Goal: Task Accomplishment & Management: Complete application form

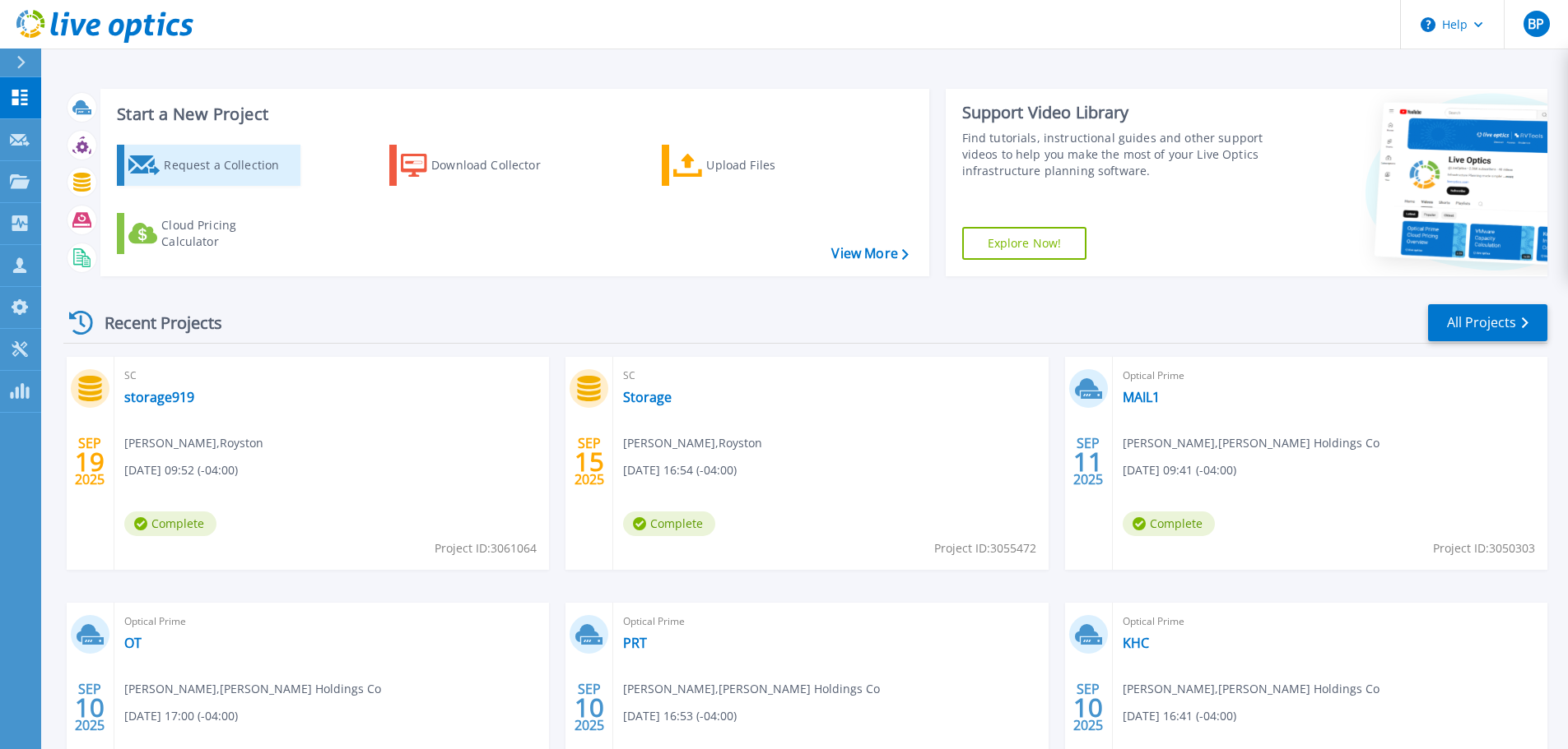
click at [186, 164] on div "Request a Collection" at bounding box center [229, 165] width 132 height 33
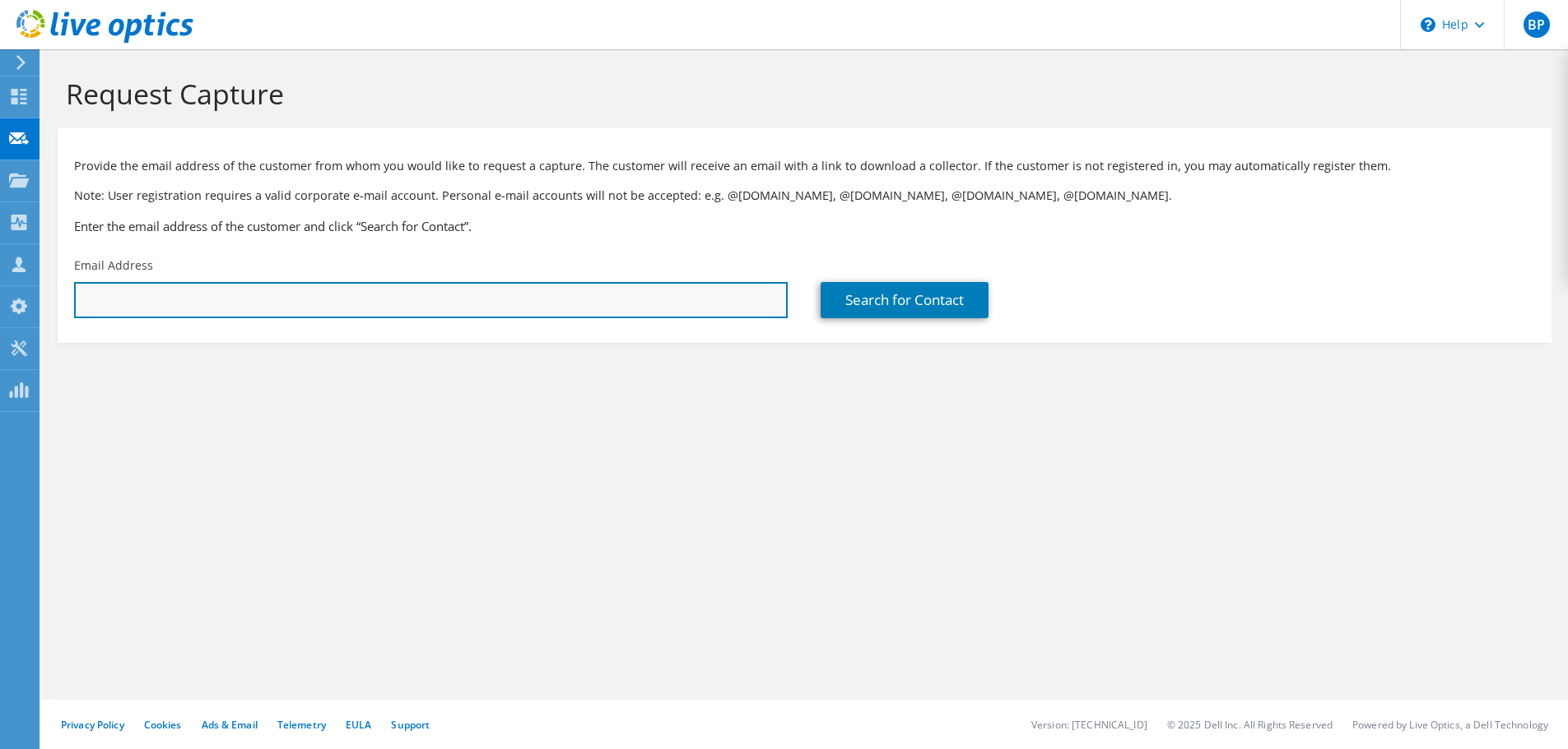
click at [587, 286] on input "text" at bounding box center [431, 299] width 713 height 36
click at [363, 308] on input "text" at bounding box center [431, 299] width 713 height 36
paste input "[PERSON_NAME][EMAIL_ADDRESS][PERSON_NAME][DOMAIN_NAME]"
type input "[PERSON_NAME][EMAIL_ADDRESS][PERSON_NAME][DOMAIN_NAME]"
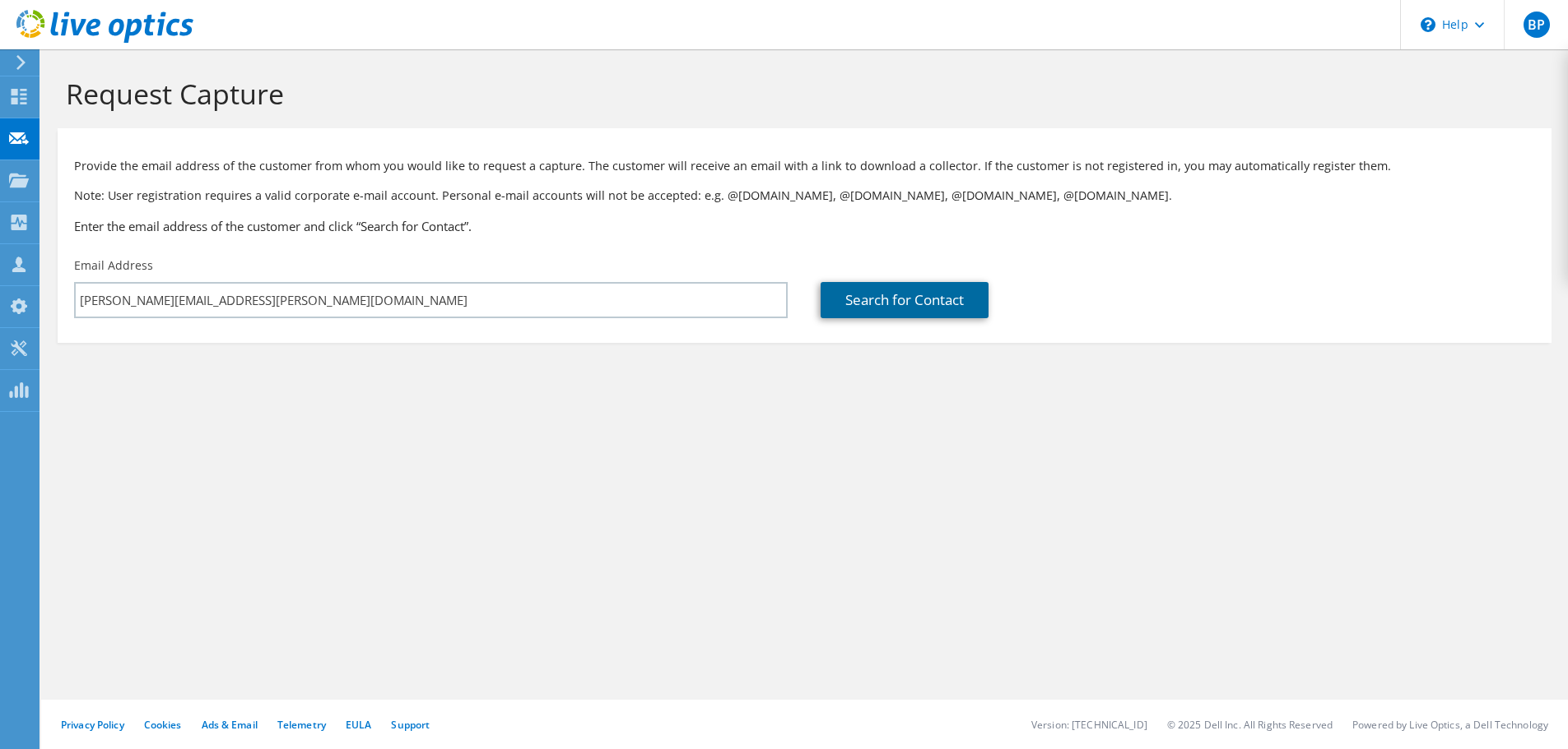
click at [955, 290] on link "Search for Contact" at bounding box center [904, 299] width 168 height 36
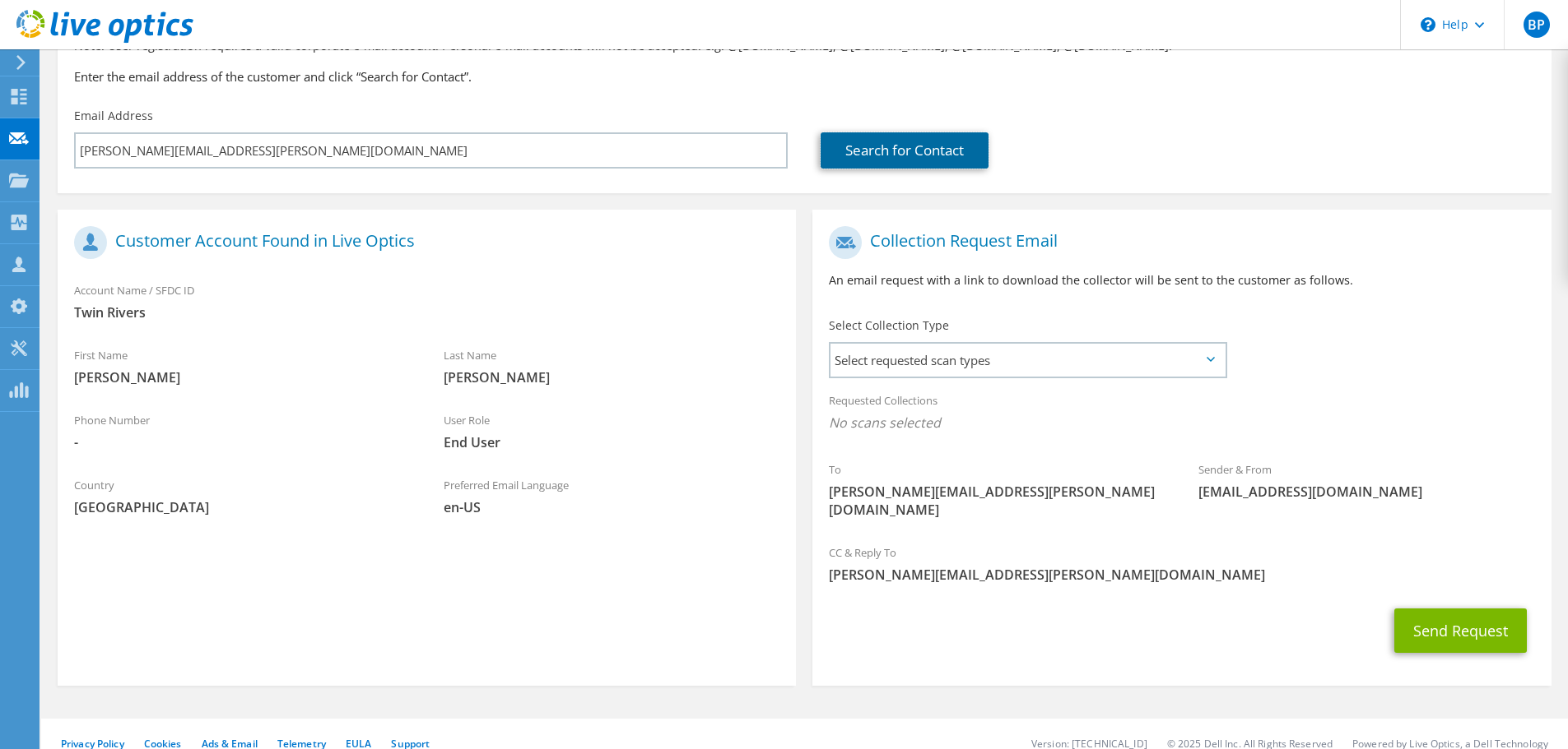
scroll to position [150, 0]
click at [965, 357] on span "Select requested scan types" at bounding box center [1027, 359] width 394 height 33
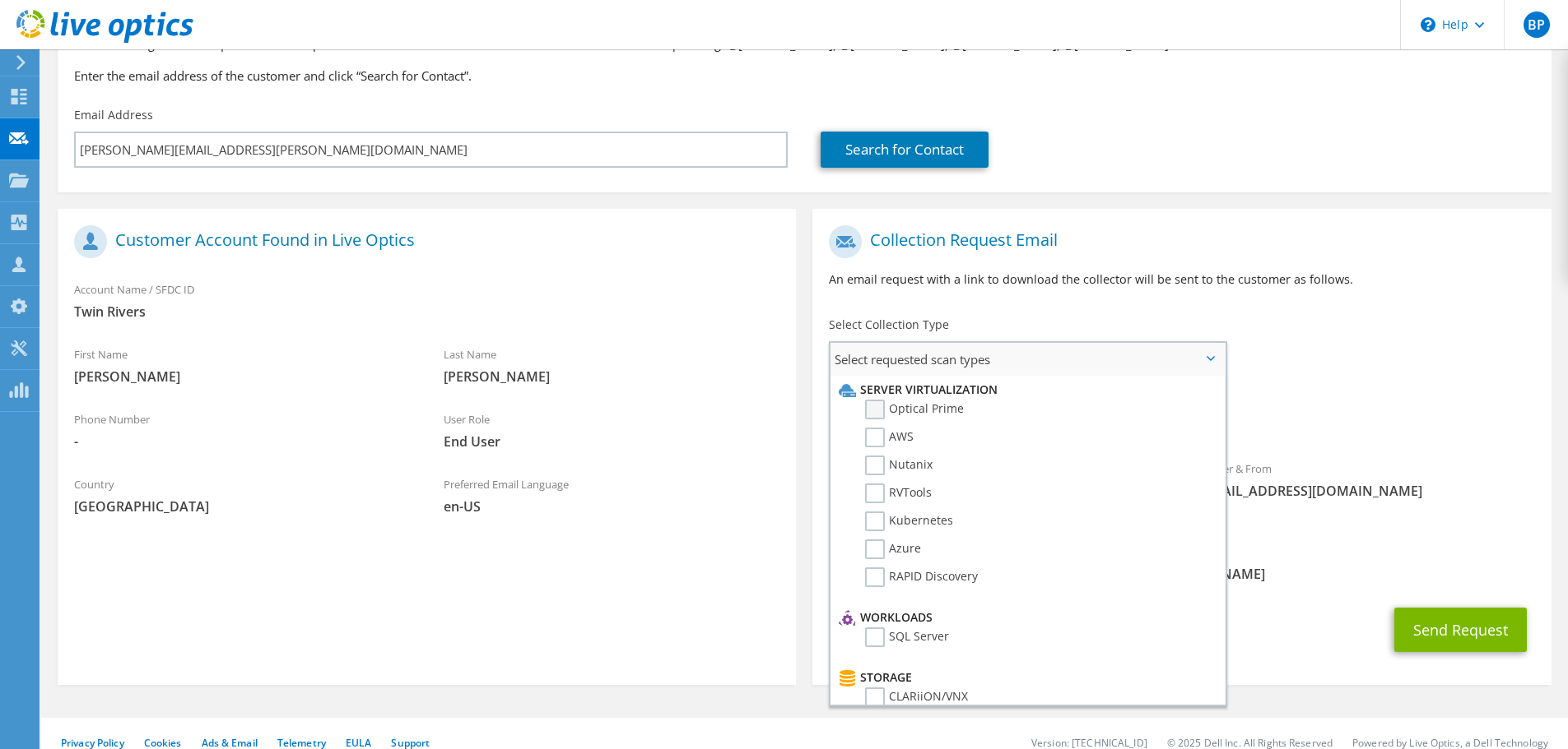
click at [873, 416] on label "Optical Prime" at bounding box center [915, 410] width 98 height 20
click at [0, 0] on input "Optical Prime" at bounding box center [0, 0] width 0 height 0
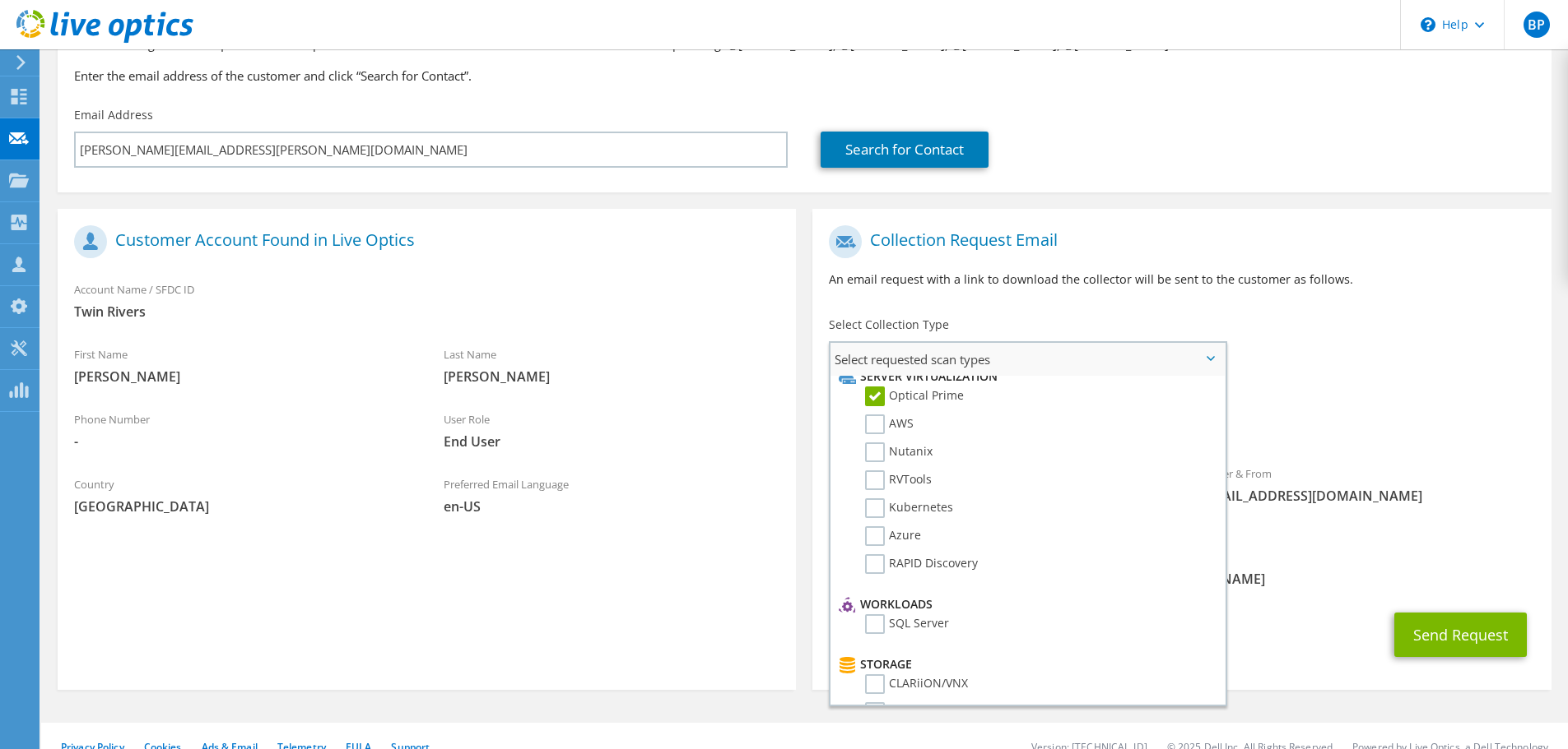
scroll to position [0, 0]
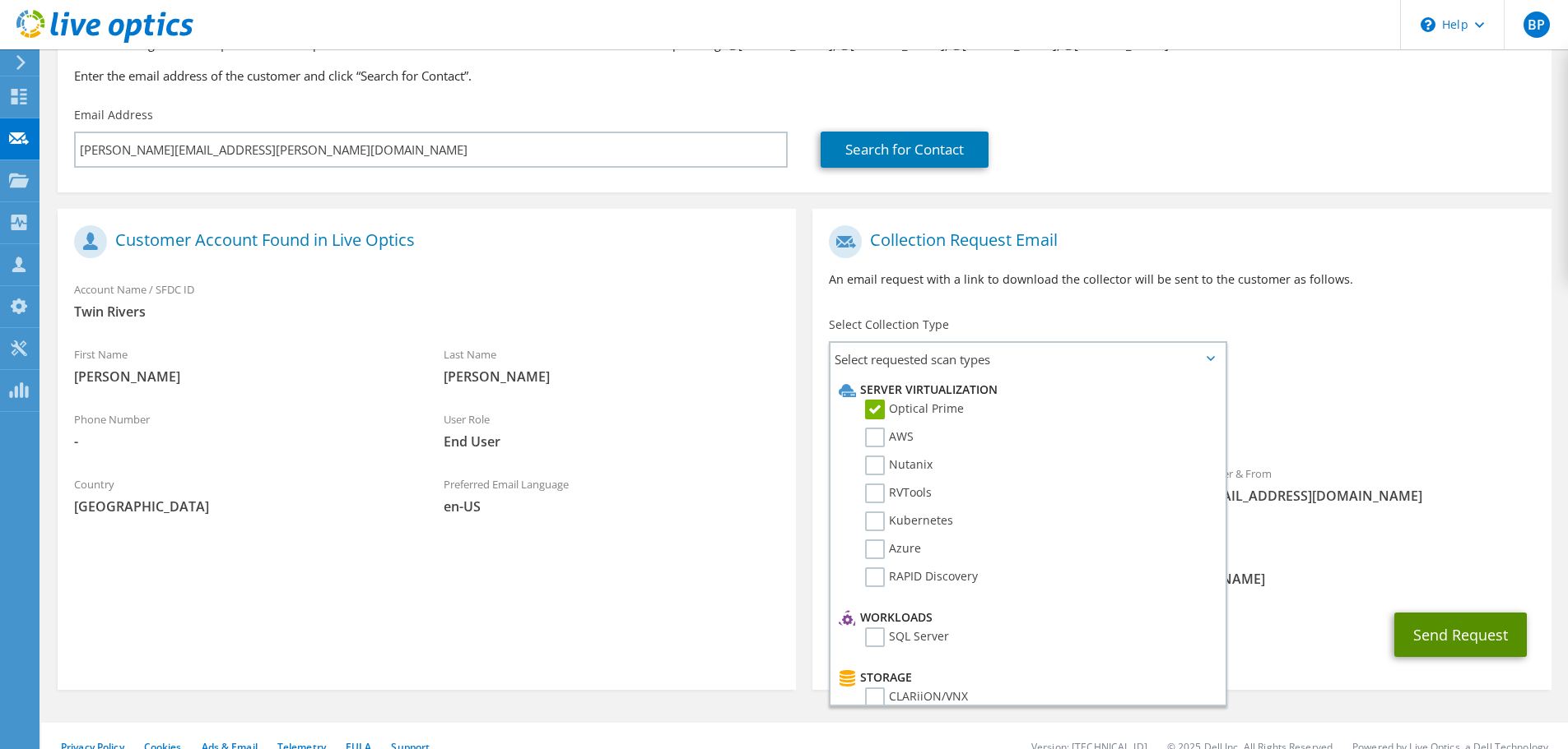
click at [1486, 613] on button "Send Request" at bounding box center [1460, 635] width 133 height 44
